Goal: Navigation & Orientation: Understand site structure

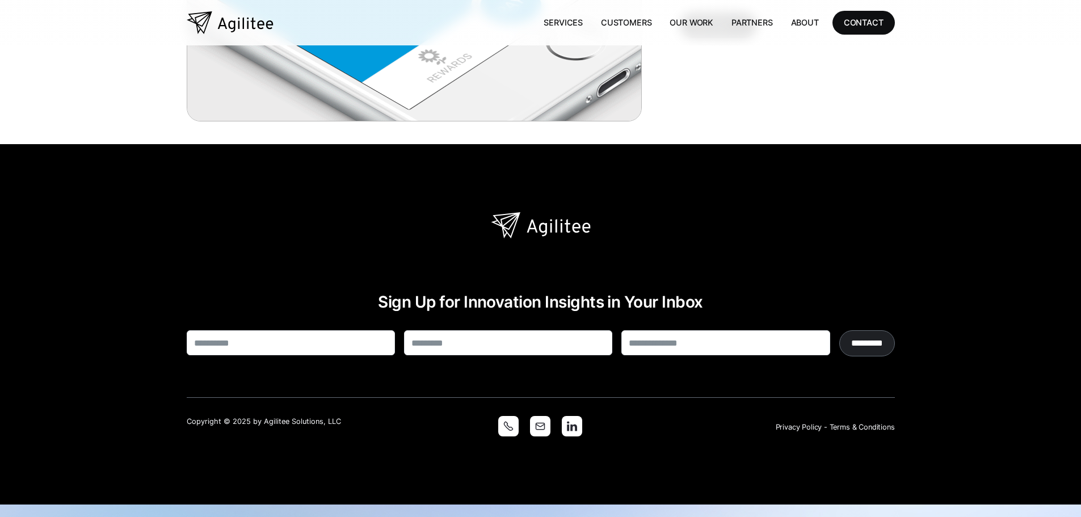
scroll to position [3421, 0]
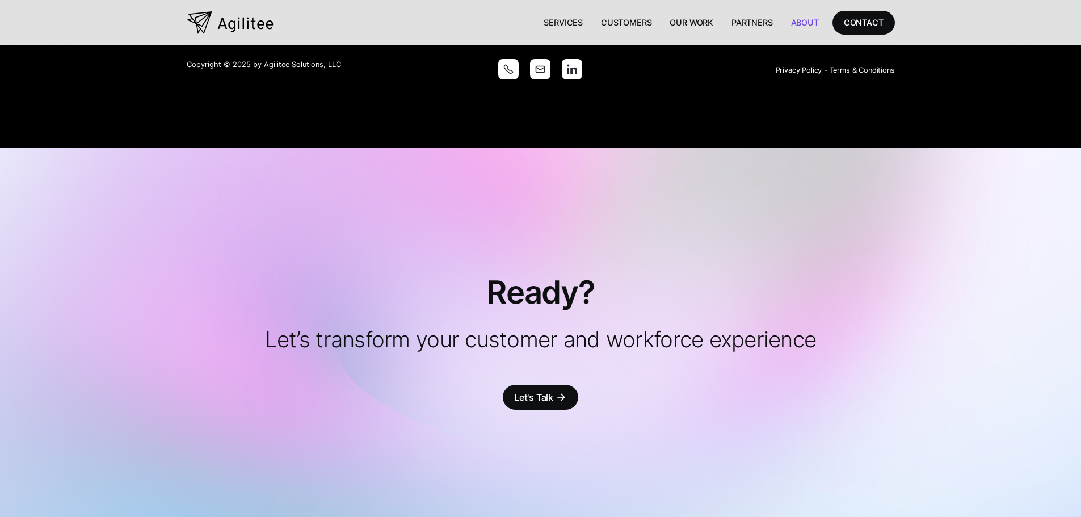
click at [807, 29] on link "About" at bounding box center [805, 22] width 46 height 23
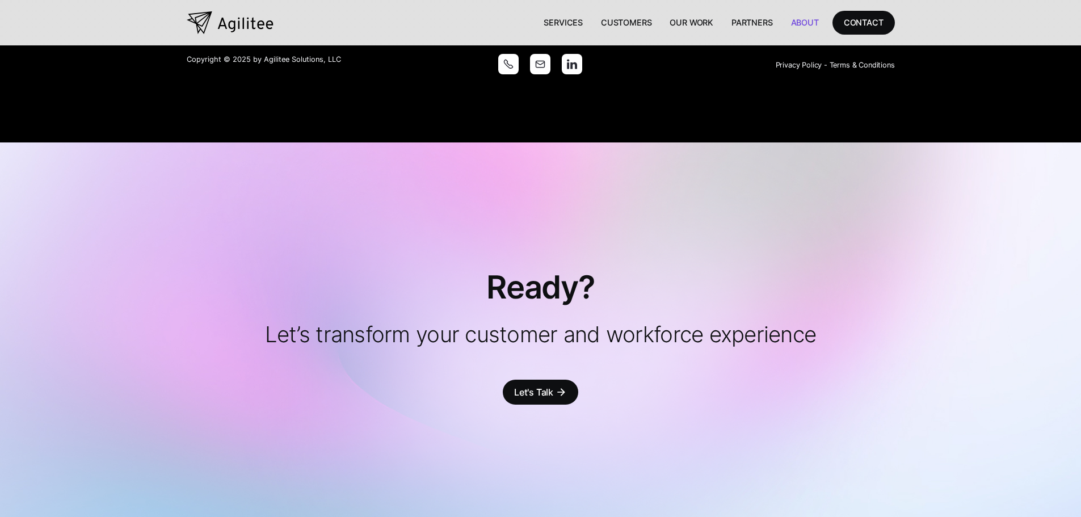
scroll to position [2509, 0]
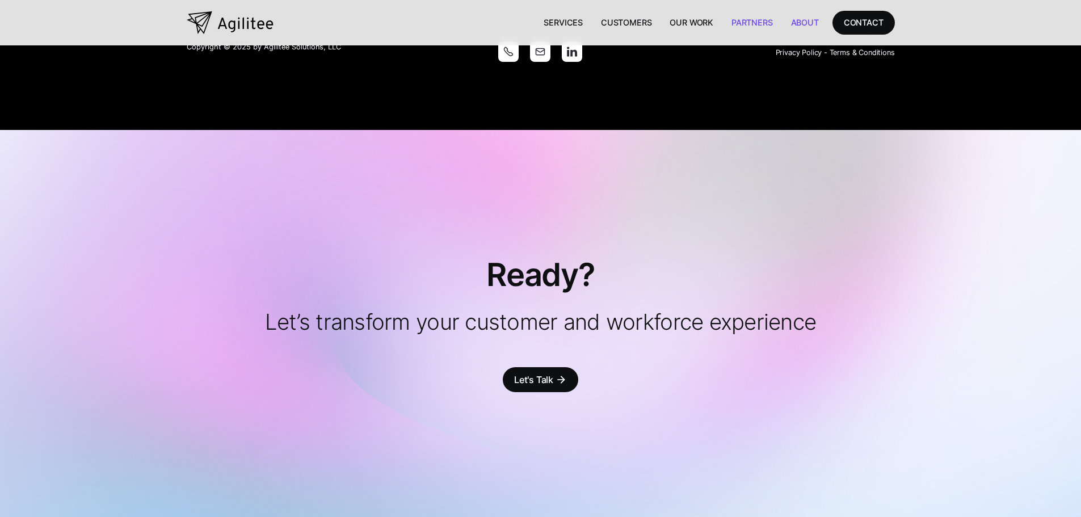
click at [742, 16] on link "Partners" at bounding box center [752, 22] width 60 height 23
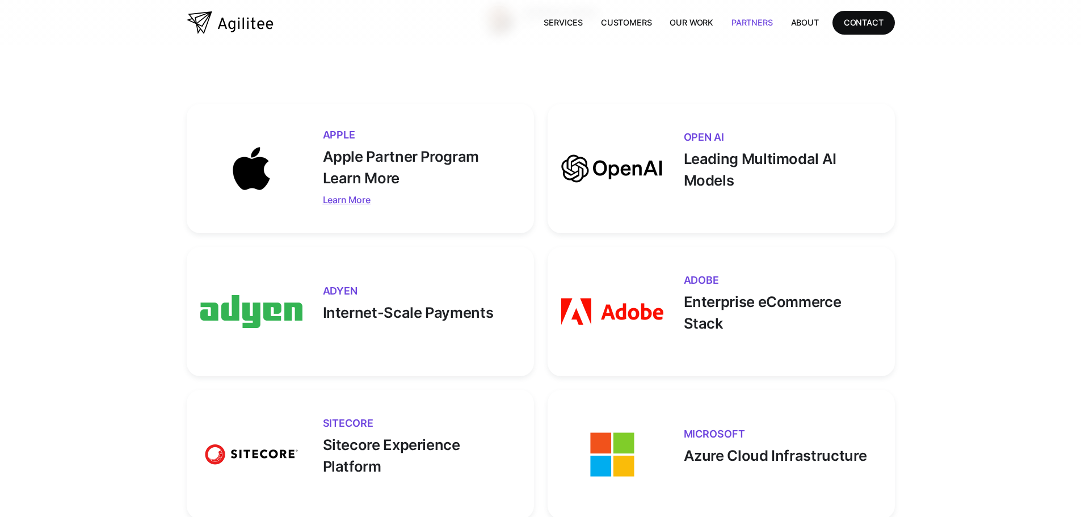
scroll to position [284, 0]
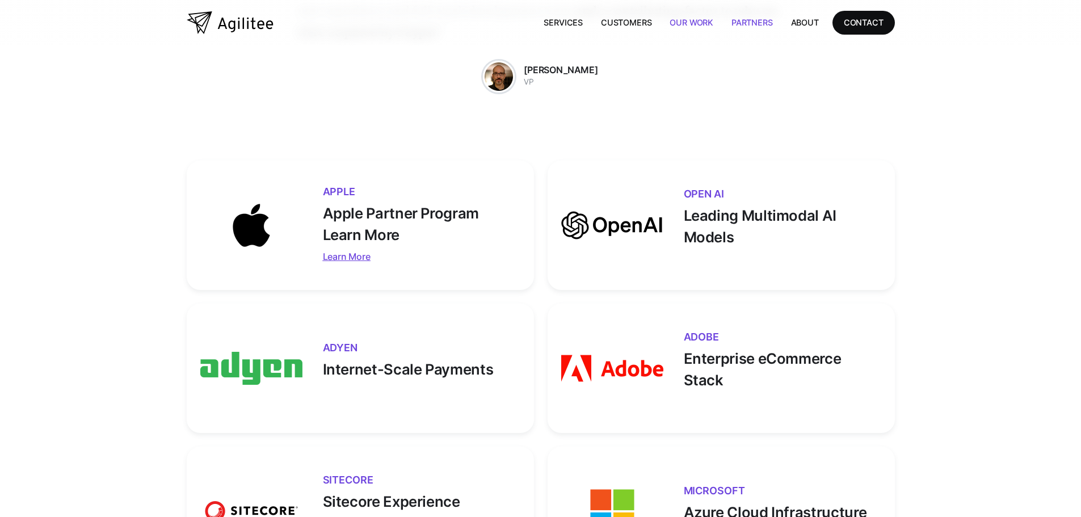
click at [676, 21] on link "Our Work" at bounding box center [691, 22] width 62 height 23
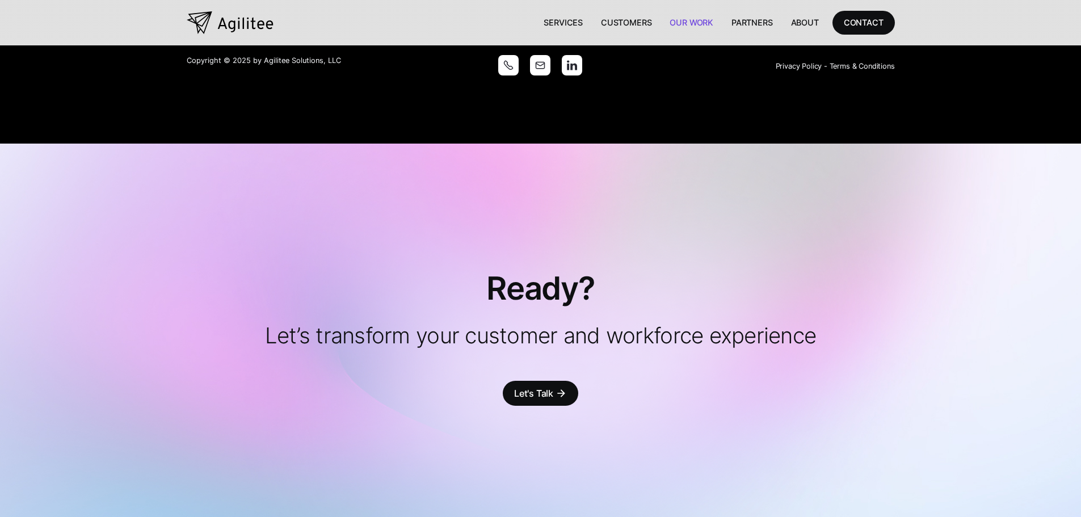
scroll to position [3225, 0]
